Goal: Find specific page/section: Find specific page/section

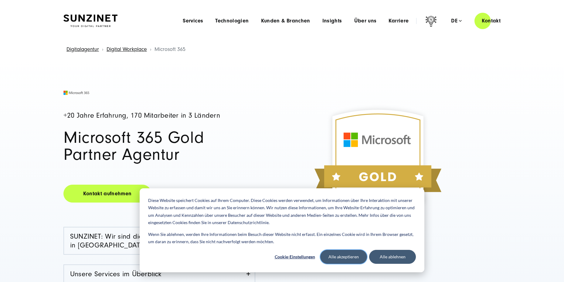
click at [356, 256] on button "Alle akzeptieren" at bounding box center [343, 257] width 47 height 14
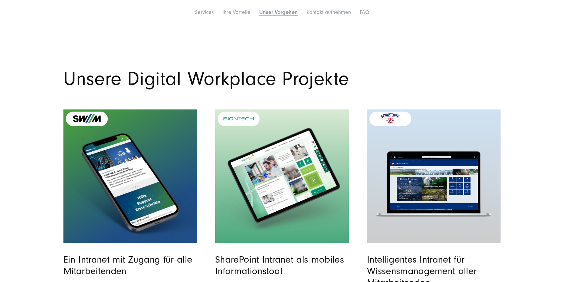
drag, startPoint x: 35, startPoint y: 187, endPoint x: 32, endPoint y: 251, distance: 63.2
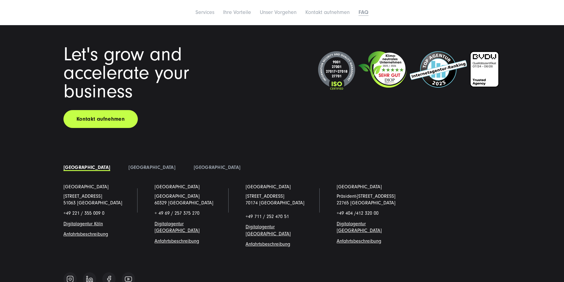
scroll to position [2623, 0]
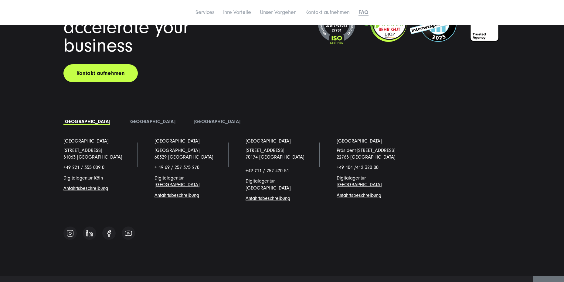
drag, startPoint x: 36, startPoint y: 139, endPoint x: 26, endPoint y: 225, distance: 87.2
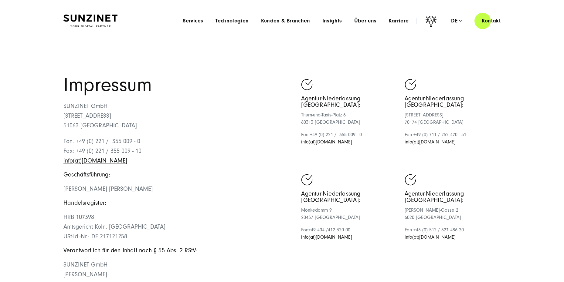
drag, startPoint x: 36, startPoint y: 152, endPoint x: 47, endPoint y: 64, distance: 89.0
drag, startPoint x: 51, startPoint y: 137, endPoint x: 52, endPoint y: 10, distance: 126.7
click at [36, 106] on section "Impressum SUNZINET GmbH Schanzenstraße 23 51063 Köln Fon: +49 (0) 221 / 355 009…" at bounding box center [282, 207] width 564 height 331
click at [20, 113] on section "Impressum SUNZINET GmbH Schanzenstraße 23 51063 Köln Fon: +49 (0) 221 / 355 009…" at bounding box center [282, 207] width 564 height 331
